Goal: Transaction & Acquisition: Purchase product/service

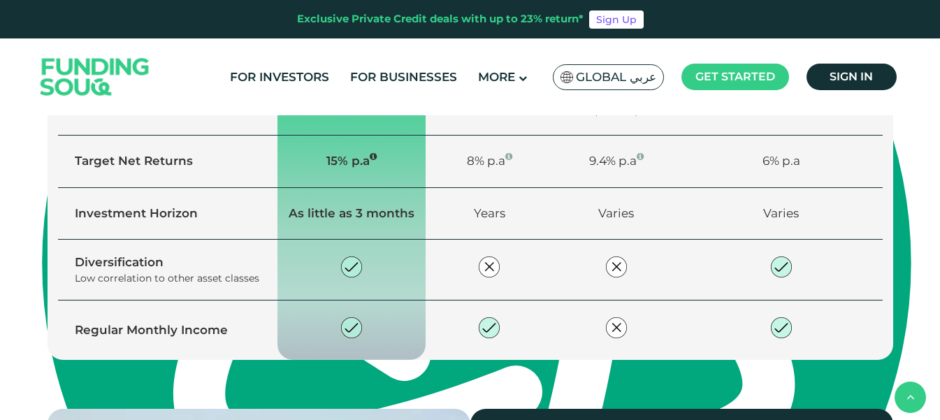
scroll to position [1118, 0]
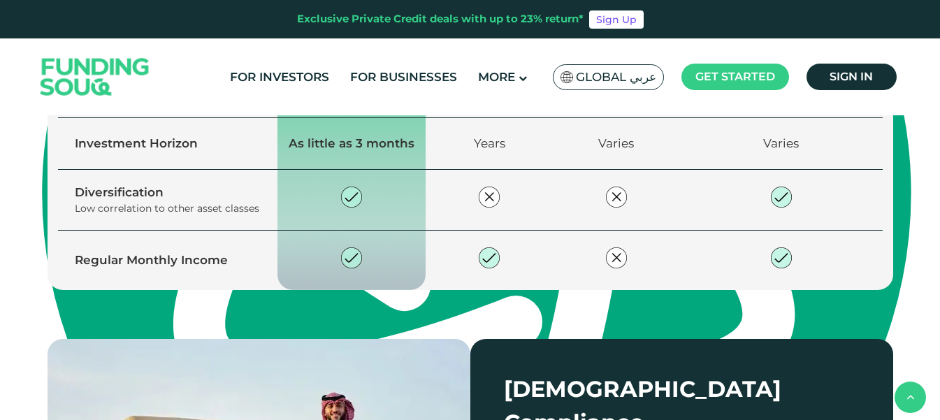
click at [201, 34] on span "Explore our opportunities" at bounding box center [172, 26] width 148 height 13
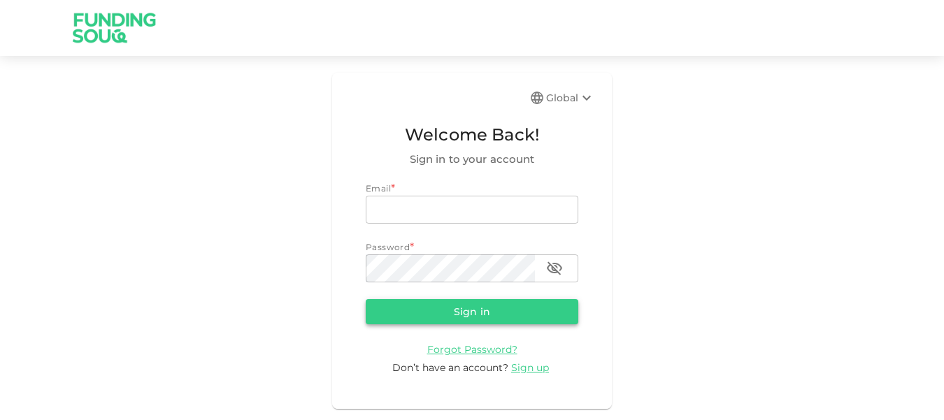
type input "angelo.alessandrini@yahoo.com"
click at [473, 315] on button "Sign in" at bounding box center [472, 311] width 213 height 25
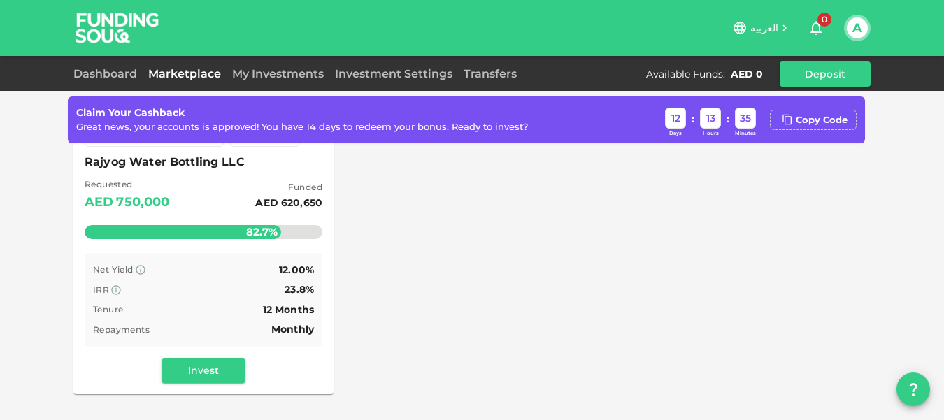
scroll to position [210, 0]
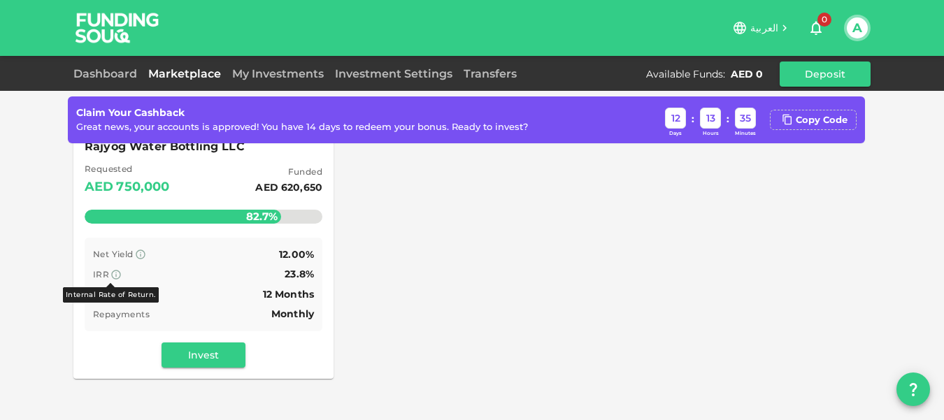
click at [112, 273] on icon at bounding box center [116, 274] width 9 height 9
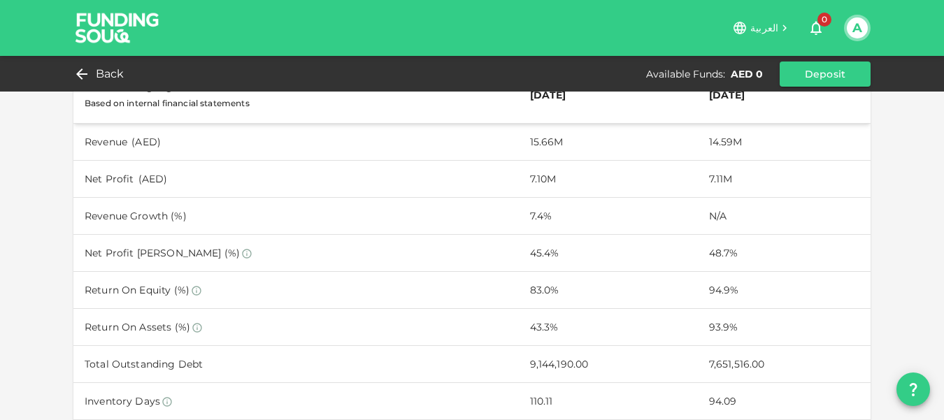
scroll to position [436, 0]
